Goal: Navigation & Orientation: Go to known website

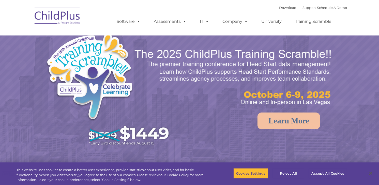
select select "MEDIUM"
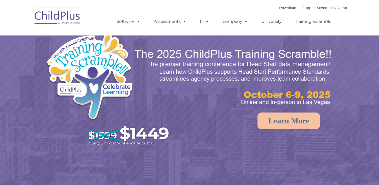
select select "MEDIUM"
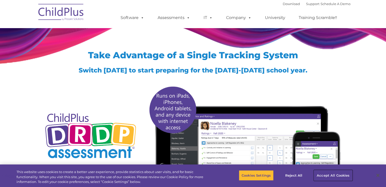
click at [333, 175] on button "Accept All Cookies" at bounding box center [333, 175] width 38 height 11
